Goal: Navigation & Orientation: Understand site structure

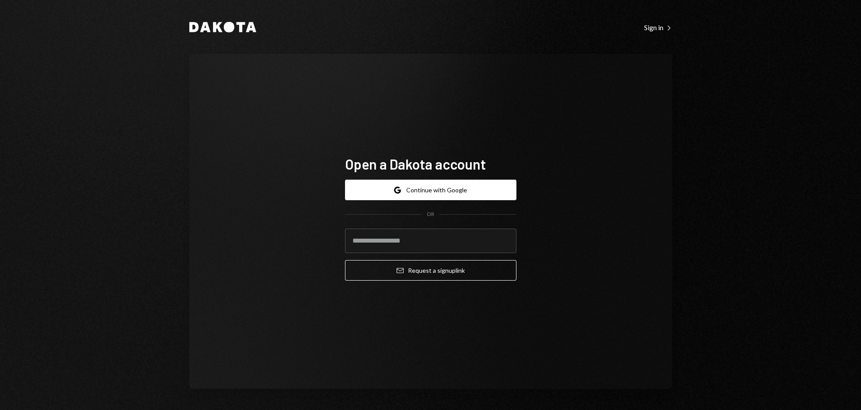
drag, startPoint x: 456, startPoint y: 191, endPoint x: 616, endPoint y: 160, distance: 162.8
click at [616, 160] on div "Open a Dakota account Google Continue with Google OR Email Request a sign up li…" at bounding box center [430, 221] width 483 height 335
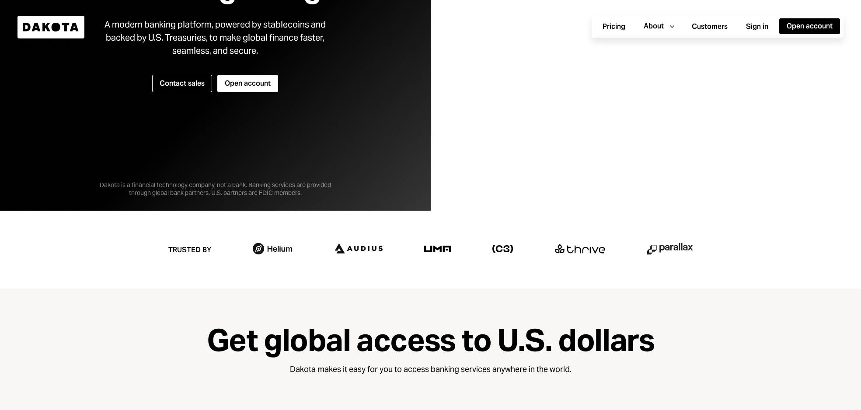
scroll to position [207, 0]
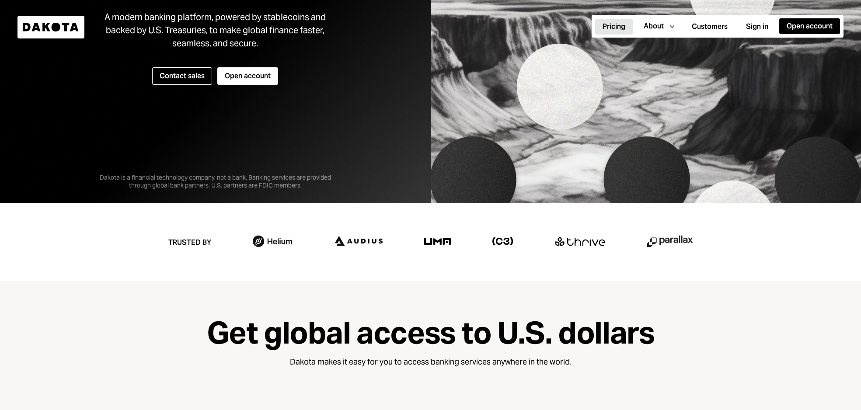
click at [618, 30] on button "Pricing" at bounding box center [614, 27] width 38 height 16
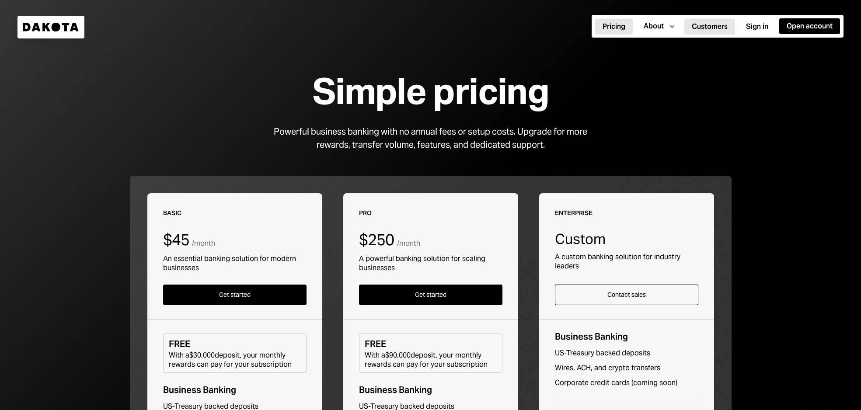
click at [710, 28] on button "Customers" at bounding box center [709, 27] width 51 height 16
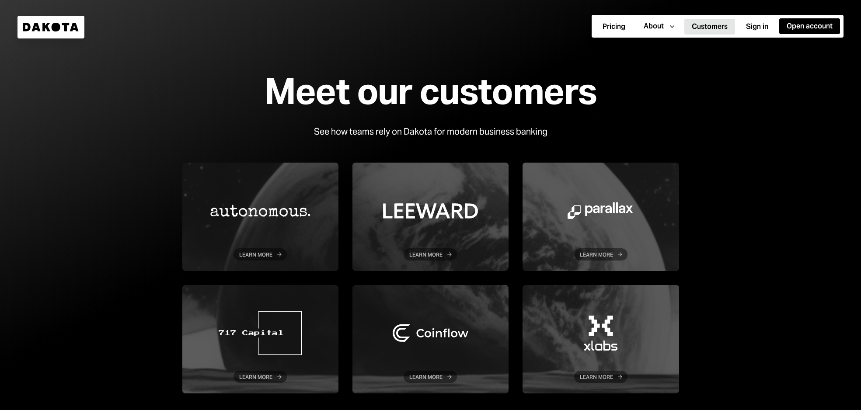
click at [646, 16] on div "Pricing About Caret Down Customers Sign in Open account" at bounding box center [717, 26] width 252 height 23
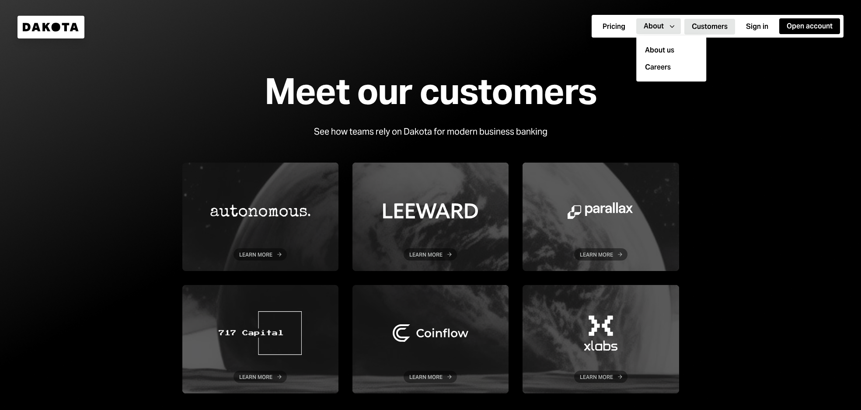
click at [649, 22] on div "About" at bounding box center [653, 26] width 20 height 10
click at [651, 49] on div "About us" at bounding box center [670, 50] width 59 height 17
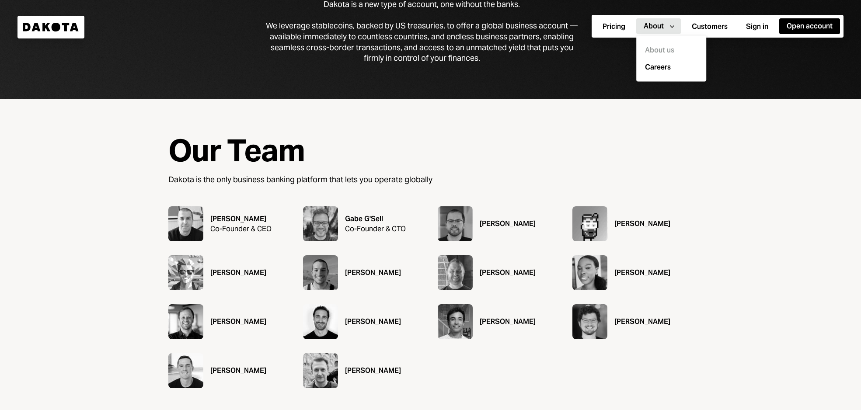
scroll to position [318, 0]
